Goal: Task Accomplishment & Management: Use online tool/utility

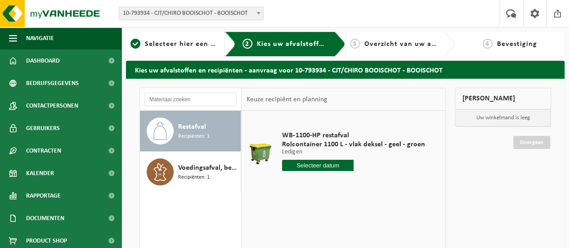
click at [321, 165] on input "text" at bounding box center [317, 165] width 71 height 11
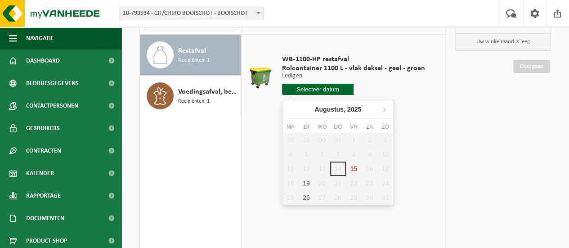
scroll to position [76, 0]
click at [307, 184] on div "19" at bounding box center [306, 182] width 16 height 14
type input "Van [DATE]"
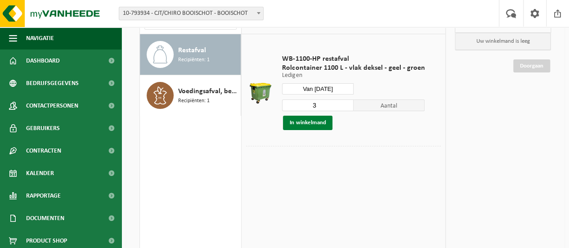
click at [312, 120] on button "In winkelmand" at bounding box center [307, 123] width 49 height 14
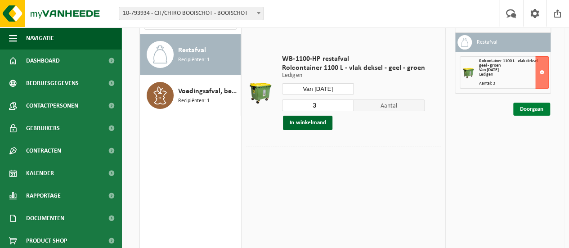
click at [535, 107] on link "Doorgaan" at bounding box center [531, 108] width 37 height 13
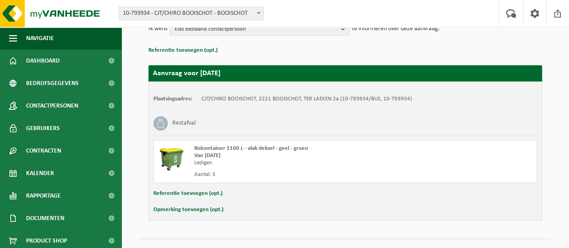
scroll to position [137, 0]
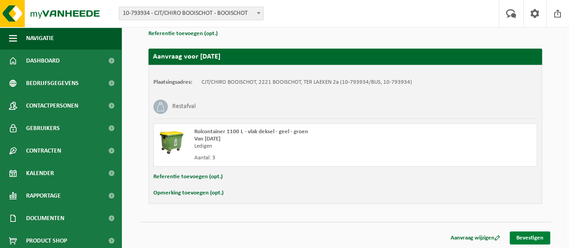
click at [536, 232] on link "Bevestigen" at bounding box center [529, 237] width 40 height 13
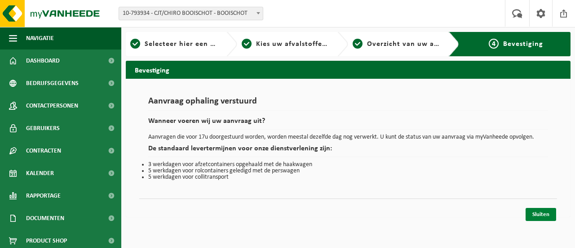
click at [543, 215] on link "Sluiten" at bounding box center [541, 214] width 31 height 13
